Goal: Complete application form

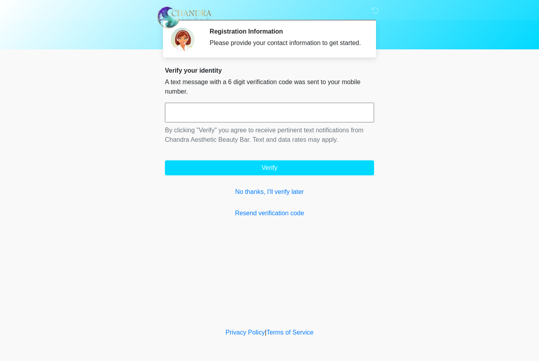
click at [223, 116] on input "text" at bounding box center [269, 113] width 209 height 20
click at [270, 175] on button "Verify" at bounding box center [269, 167] width 209 height 15
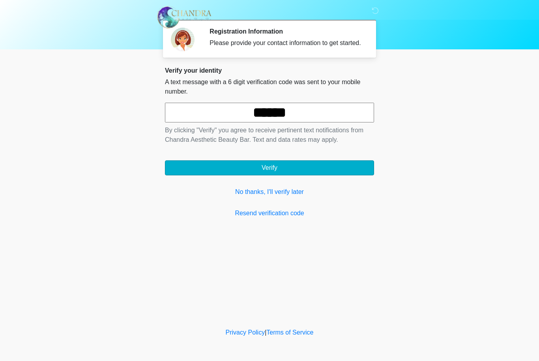
type input "******"
click at [326, 171] on button "Verify" at bounding box center [269, 167] width 209 height 15
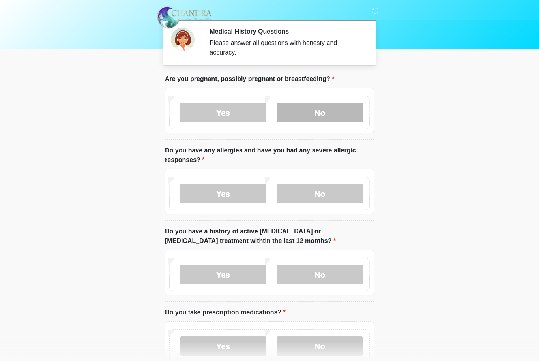
click at [326, 112] on label "No" at bounding box center [320, 113] width 86 height 20
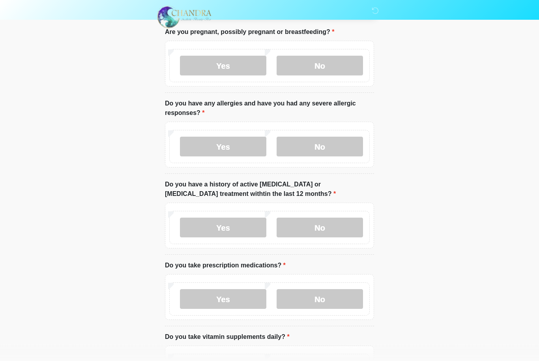
scroll to position [47, 0]
click at [334, 148] on label "No" at bounding box center [320, 147] width 86 height 20
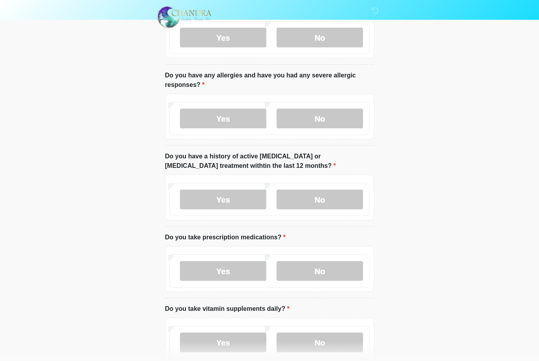
scroll to position [75, 0]
click at [352, 196] on label "No" at bounding box center [320, 199] width 86 height 20
drag, startPoint x: 351, startPoint y: 268, endPoint x: 347, endPoint y: 266, distance: 4.4
click at [351, 267] on label "No" at bounding box center [320, 271] width 86 height 20
click at [341, 340] on label "No" at bounding box center [320, 342] width 86 height 20
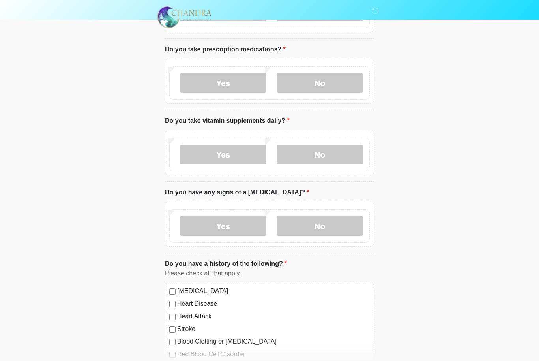
scroll to position [263, 0]
click at [347, 221] on label "No" at bounding box center [320, 226] width 86 height 20
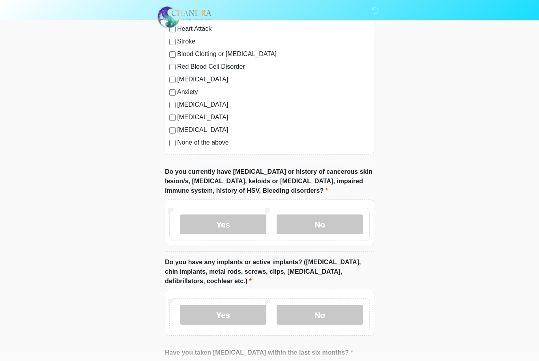
scroll to position [551, 0]
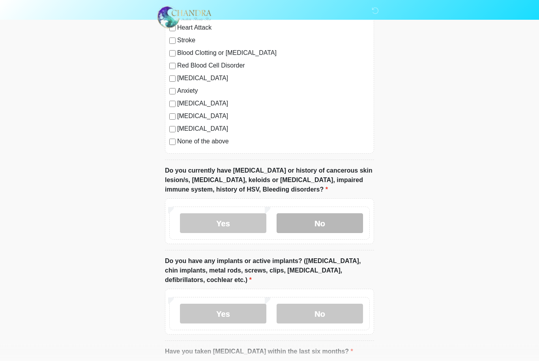
click at [308, 230] on label "No" at bounding box center [320, 224] width 86 height 20
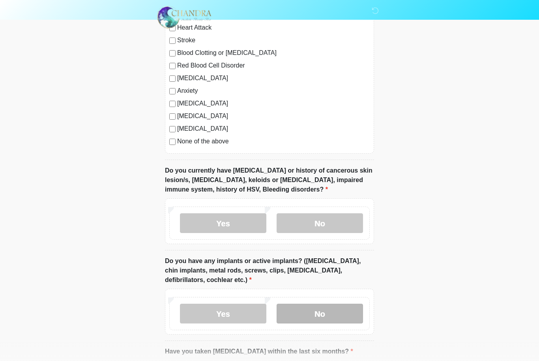
click at [312, 315] on label "No" at bounding box center [320, 314] width 86 height 20
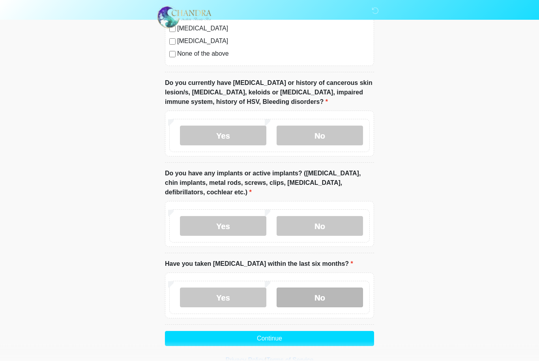
click at [312, 304] on label "No" at bounding box center [320, 298] width 86 height 20
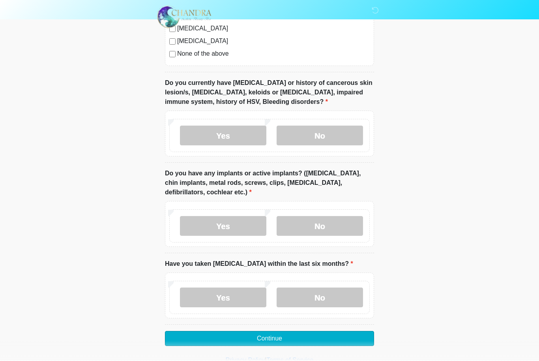
click at [308, 338] on button "Continue" at bounding box center [269, 338] width 209 height 15
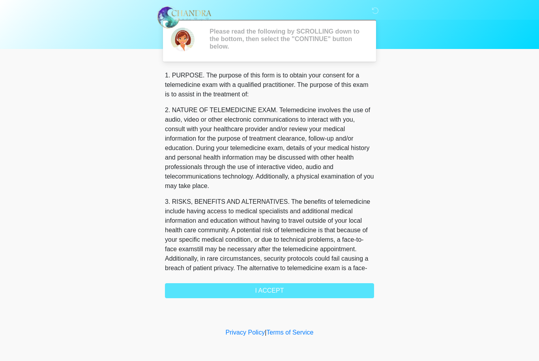
scroll to position [0, 0]
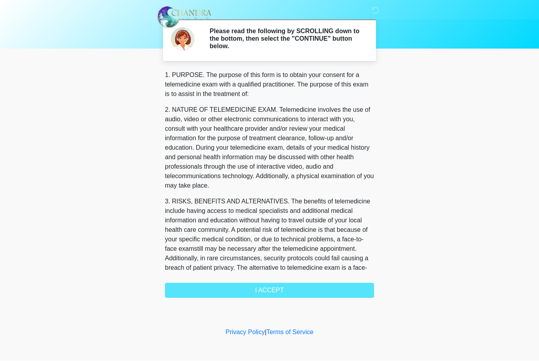
click at [289, 293] on div "1. PURPOSE. The purpose of this form is to obtain your consent for a telemedici…" at bounding box center [269, 184] width 209 height 227
click at [285, 290] on div "1. PURPOSE. The purpose of this form is to obtain your consent for a telemedici…" at bounding box center [269, 184] width 209 height 227
click at [268, 290] on div "1. PURPOSE. The purpose of this form is to obtain your consent for a telemedici…" at bounding box center [269, 184] width 209 height 227
click at [274, 289] on div "1. PURPOSE. The purpose of this form is to obtain your consent for a telemedici…" at bounding box center [269, 184] width 209 height 227
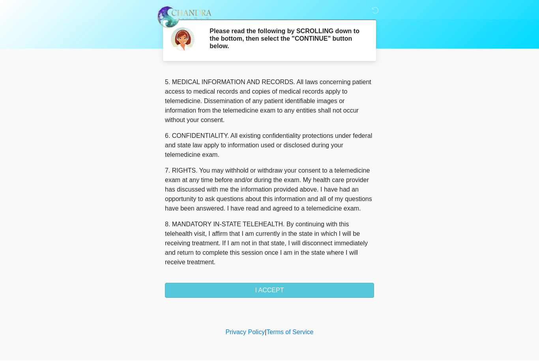
scroll to position [274, 0]
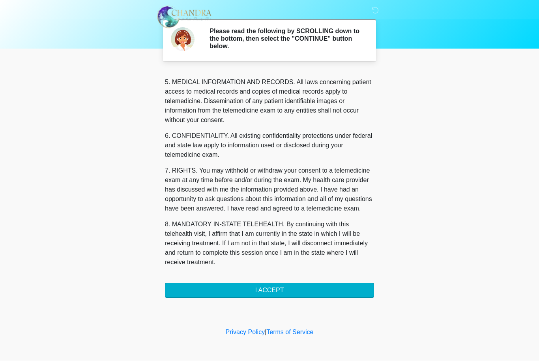
click at [260, 292] on button "I ACCEPT" at bounding box center [269, 290] width 209 height 15
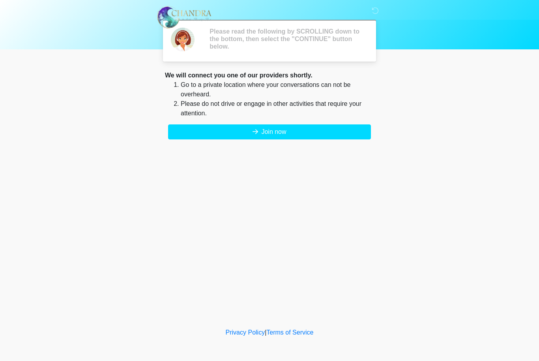
click at [261, 293] on div "‎ ‎ Please read the following by SCROLLING down to the bottom, then select the …" at bounding box center [269, 163] width 237 height 310
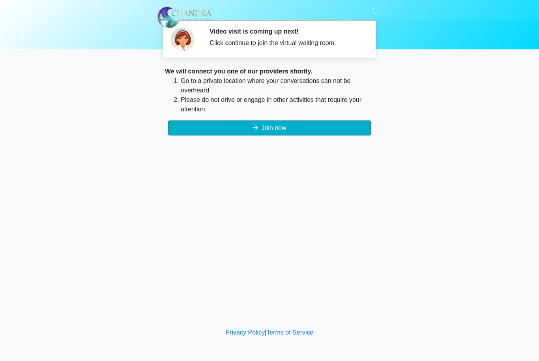
click at [295, 132] on button "Join now" at bounding box center [269, 127] width 203 height 15
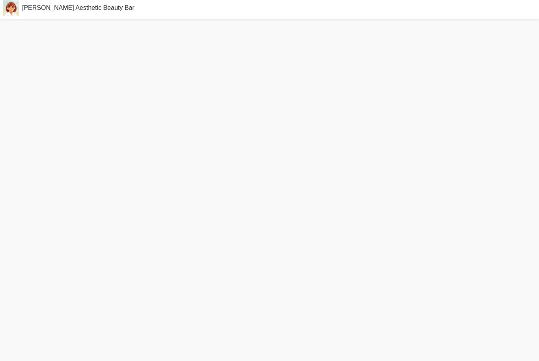
scroll to position [21, 0]
